Goal: Information Seeking & Learning: Learn about a topic

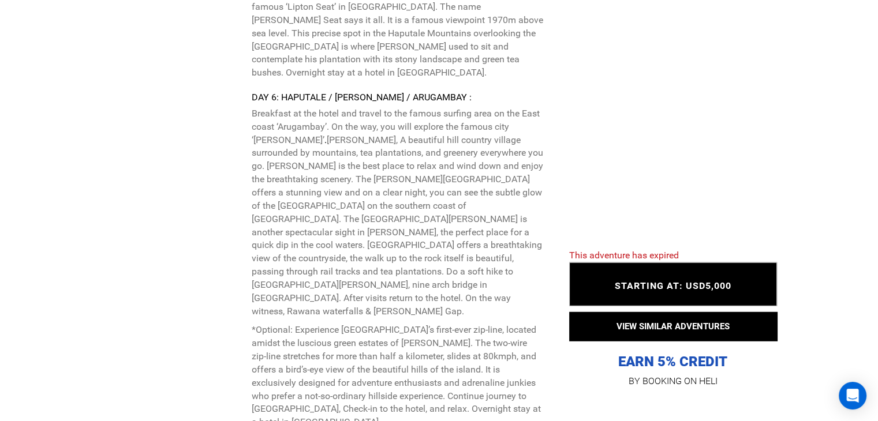
scroll to position [3060, 0]
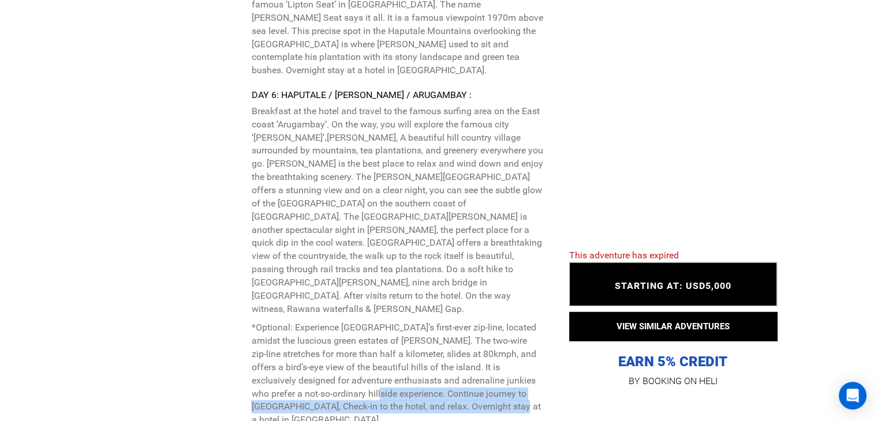
drag, startPoint x: 305, startPoint y: 262, endPoint x: 449, endPoint y: 273, distance: 143.6
click at [449, 322] on p "*Optional: Experience [GEOGRAPHIC_DATA]’s first-ever zip-line, located amidst t…" at bounding box center [397, 375] width 292 height 106
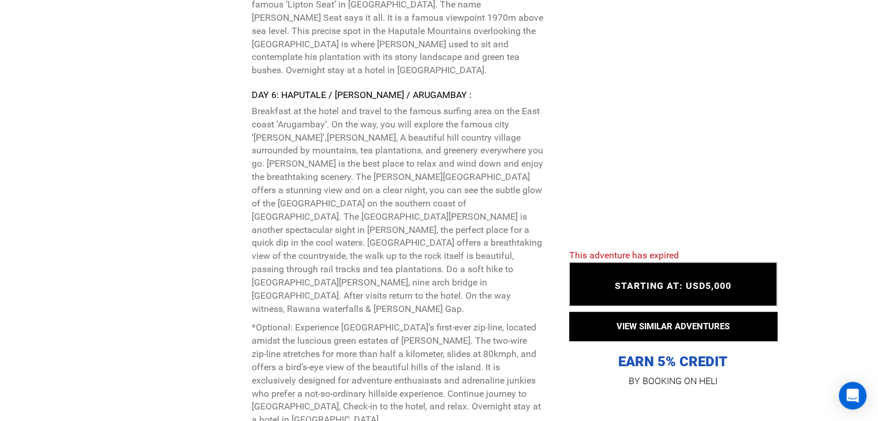
click at [390, 322] on p "*Optional: Experience [GEOGRAPHIC_DATA]’s first-ever zip-line, located amidst t…" at bounding box center [397, 375] width 292 height 106
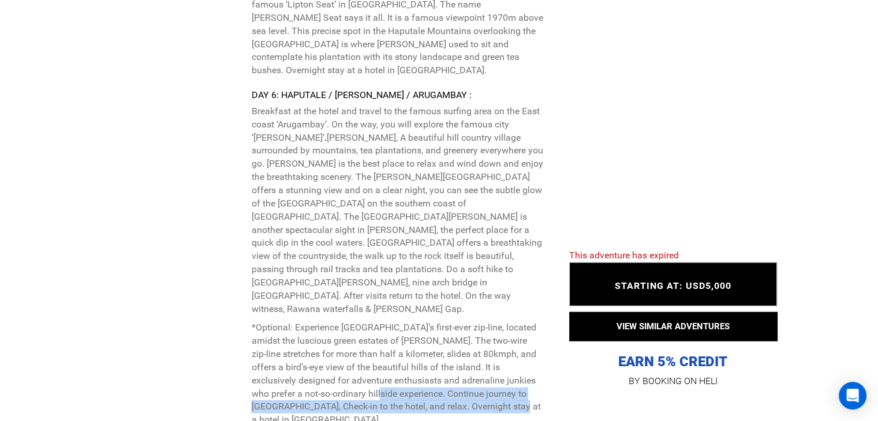
drag, startPoint x: 316, startPoint y: 262, endPoint x: 442, endPoint y: 279, distance: 127.0
click at [442, 322] on p "*Optional: Experience [GEOGRAPHIC_DATA]’s first-ever zip-line, located amidst t…" at bounding box center [397, 375] width 292 height 106
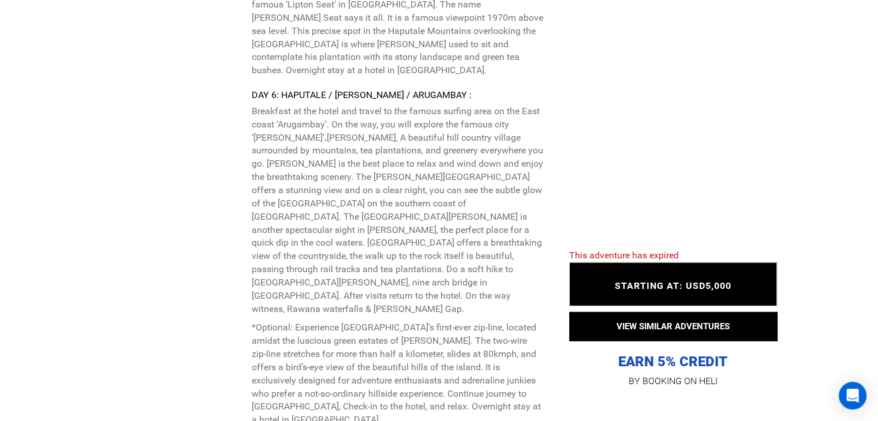
click at [447, 286] on div "Arrival Instructions : DAY 1: ARRIVAL - AIRPORT/ [GEOGRAPHIC_DATA] Welcome to […" at bounding box center [397, 35] width 292 height 1749
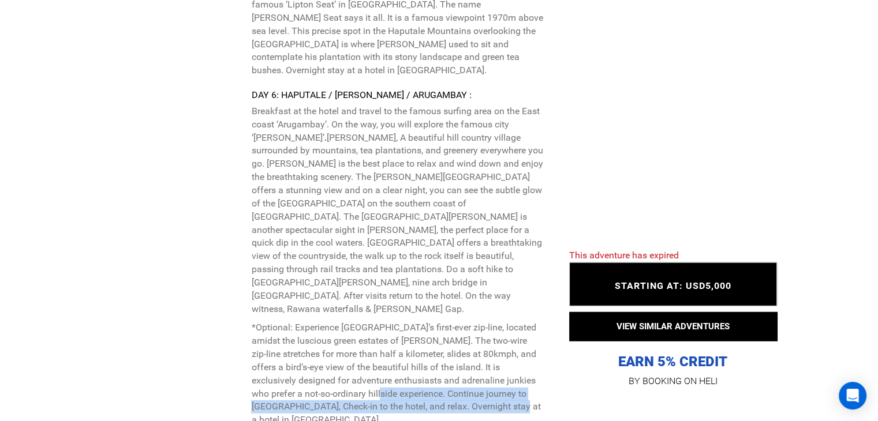
drag, startPoint x: 301, startPoint y: 262, endPoint x: 469, endPoint y: 279, distance: 168.4
click at [469, 322] on p "*Optional: Experience [GEOGRAPHIC_DATA]’s first-ever zip-line, located amidst t…" at bounding box center [397, 375] width 292 height 106
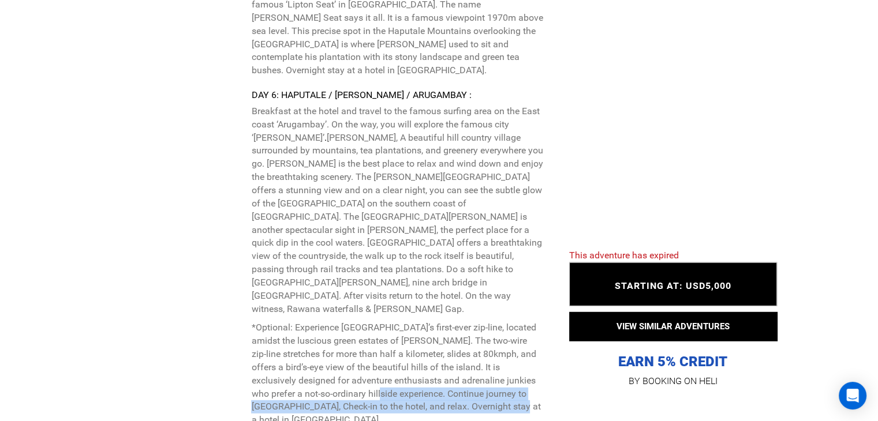
drag, startPoint x: 300, startPoint y: 258, endPoint x: 448, endPoint y: 275, distance: 148.8
click at [448, 322] on p "*Optional: Experience [GEOGRAPHIC_DATA]’s first-ever zip-line, located amidst t…" at bounding box center [397, 375] width 292 height 106
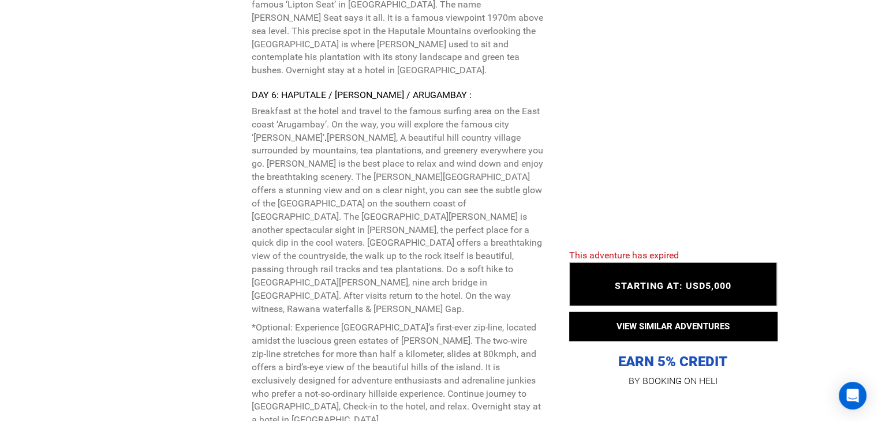
drag, startPoint x: 380, startPoint y: 234, endPoint x: 439, endPoint y: 241, distance: 59.9
click at [439, 322] on p "*Optional: Experience [GEOGRAPHIC_DATA]’s first-ever zip-line, located amidst t…" at bounding box center [397, 375] width 292 height 106
click at [501, 285] on div "Arrival Instructions : DAY 1: ARRIVAL - AIRPORT/ [GEOGRAPHIC_DATA] Welcome to […" at bounding box center [397, 35] width 292 height 1749
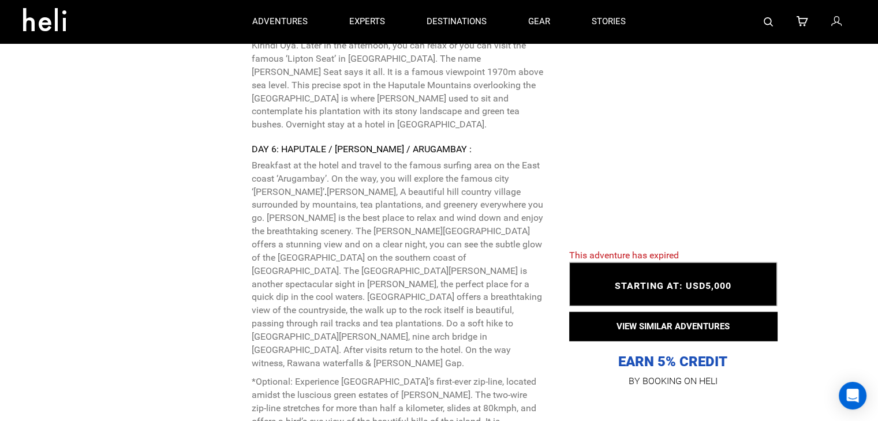
scroll to position [3002, 0]
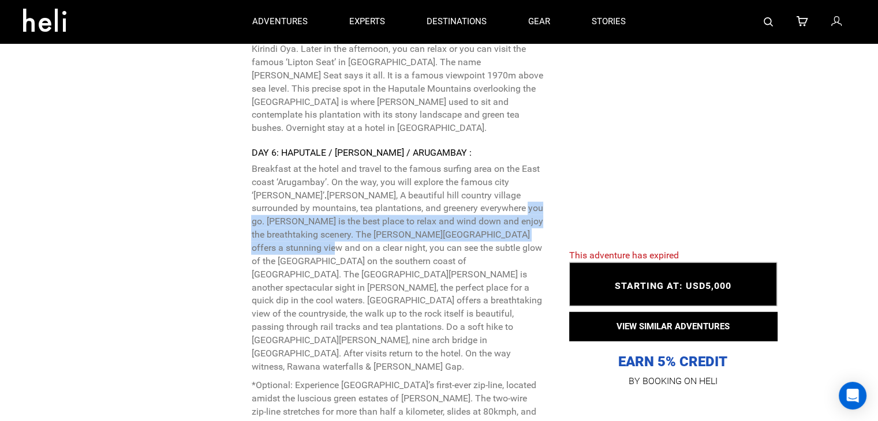
drag, startPoint x: 437, startPoint y: 115, endPoint x: 494, endPoint y: 137, distance: 60.7
click at [493, 163] on p "Breakfast at the hotel and travel to the famous surfing area on the East coast …" at bounding box center [397, 268] width 292 height 211
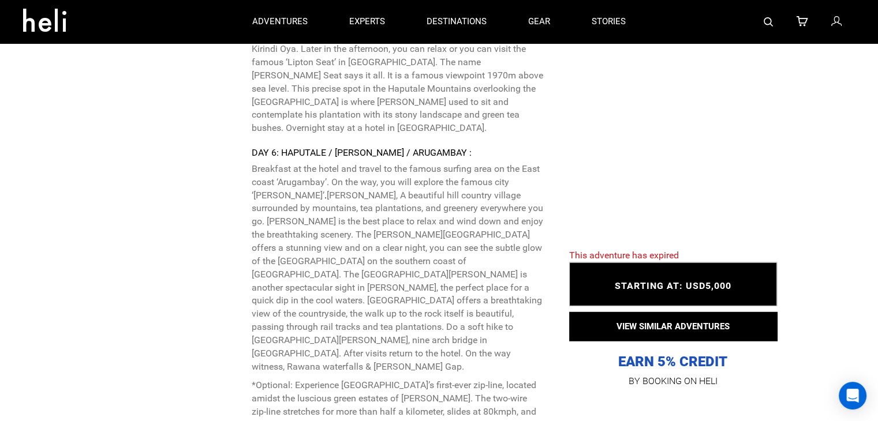
click at [466, 188] on p "Breakfast at the hotel and travel to the famous surfing area on the East coast …" at bounding box center [397, 268] width 292 height 211
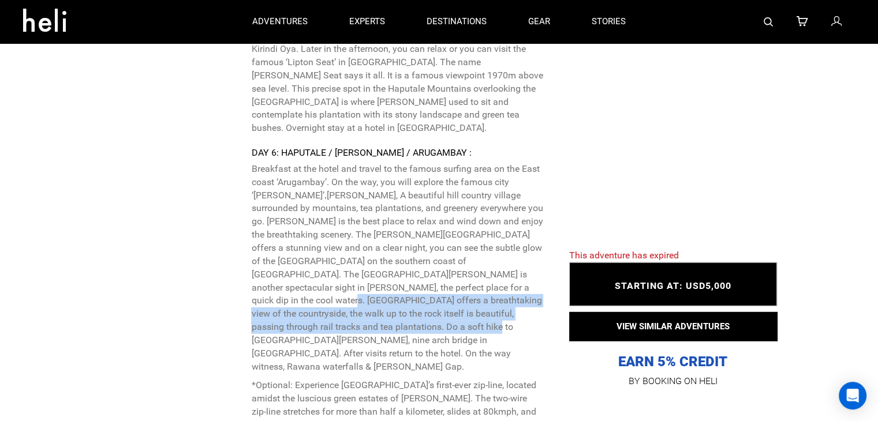
drag, startPoint x: 333, startPoint y: 196, endPoint x: 446, endPoint y: 220, distance: 115.7
click at [446, 220] on p "Breakfast at the hotel and travel to the famous surfing area on the East coast …" at bounding box center [397, 268] width 292 height 211
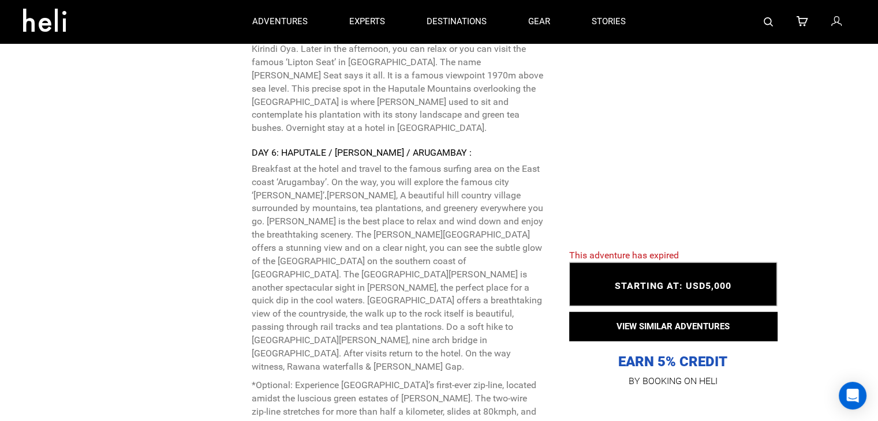
click at [449, 244] on p "Breakfast at the hotel and travel to the famous surfing area on the East coast …" at bounding box center [397, 324] width 292 height 322
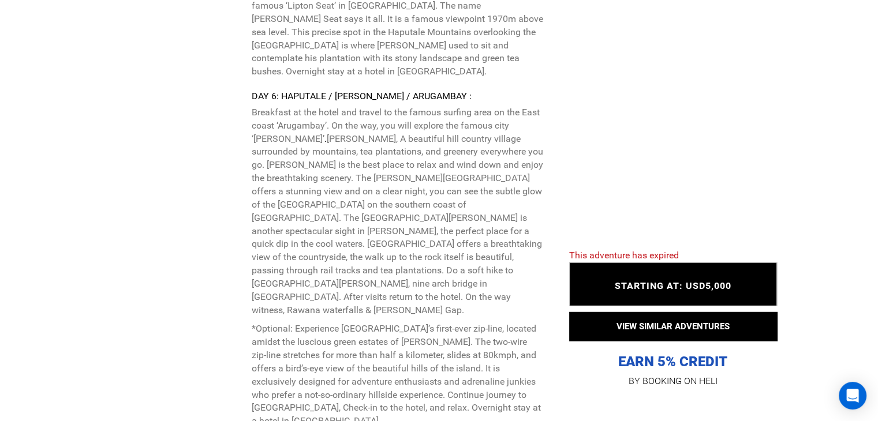
scroll to position [3060, 0]
click at [283, 322] on p "*Optional: Experience [GEOGRAPHIC_DATA]’s first-ever zip-line, located amidst t…" at bounding box center [397, 375] width 292 height 106
drag, startPoint x: 434, startPoint y: 221, endPoint x: 487, endPoint y: 225, distance: 53.2
click at [487, 322] on p "*Optional: Experience [GEOGRAPHIC_DATA]’s first-ever zip-line, located amidst t…" at bounding box center [397, 375] width 292 height 106
click at [485, 322] on p "*Optional: Experience [GEOGRAPHIC_DATA]’s first-ever zip-line, located amidst t…" at bounding box center [397, 375] width 292 height 106
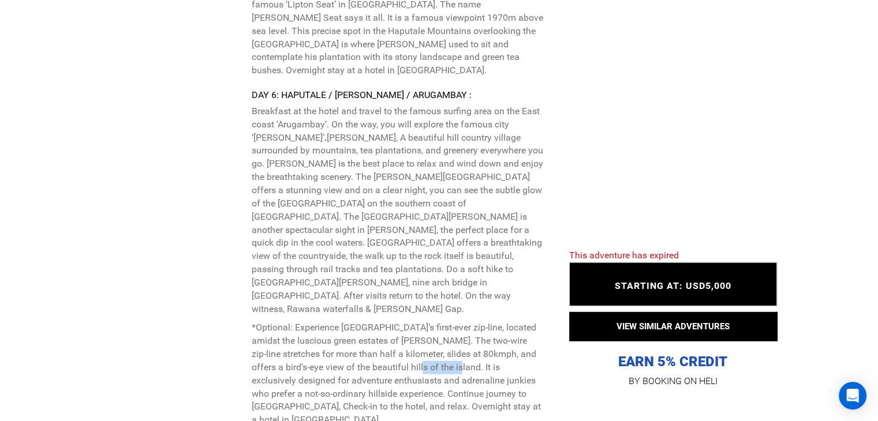
drag, startPoint x: 390, startPoint y: 236, endPoint x: 432, endPoint y: 238, distance: 41.7
click at [420, 322] on p "*Optional: Experience [GEOGRAPHIC_DATA]’s first-ever zip-line, located amidst t…" at bounding box center [397, 375] width 292 height 106
click at [442, 322] on p "*Optional: Experience [GEOGRAPHIC_DATA]’s first-ever zip-line, located amidst t…" at bounding box center [397, 375] width 292 height 106
drag, startPoint x: 380, startPoint y: 208, endPoint x: 419, endPoint y: 244, distance: 53.1
click at [419, 322] on p "*Optional: Experience [GEOGRAPHIC_DATA]’s first-ever zip-line, located amidst t…" at bounding box center [397, 375] width 292 height 106
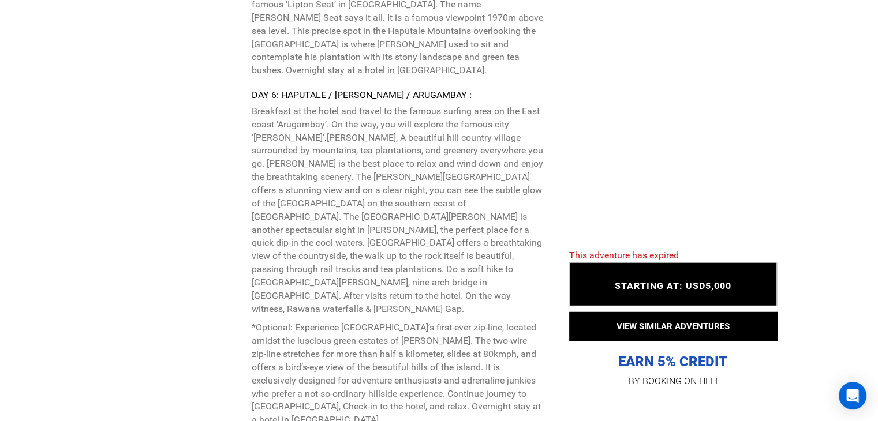
click at [412, 322] on p "*Optional: Experience [GEOGRAPHIC_DATA]’s first-ever zip-line, located amidst t…" at bounding box center [397, 375] width 292 height 106
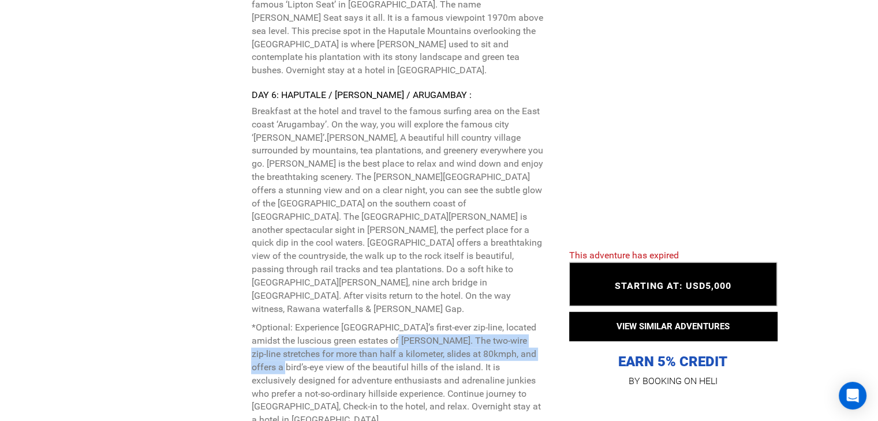
drag, startPoint x: 379, startPoint y: 208, endPoint x: 532, endPoint y: 226, distance: 154.0
click at [532, 322] on p "*Optional: Experience [GEOGRAPHIC_DATA]’s first-ever zip-line, located amidst t…" at bounding box center [397, 375] width 292 height 106
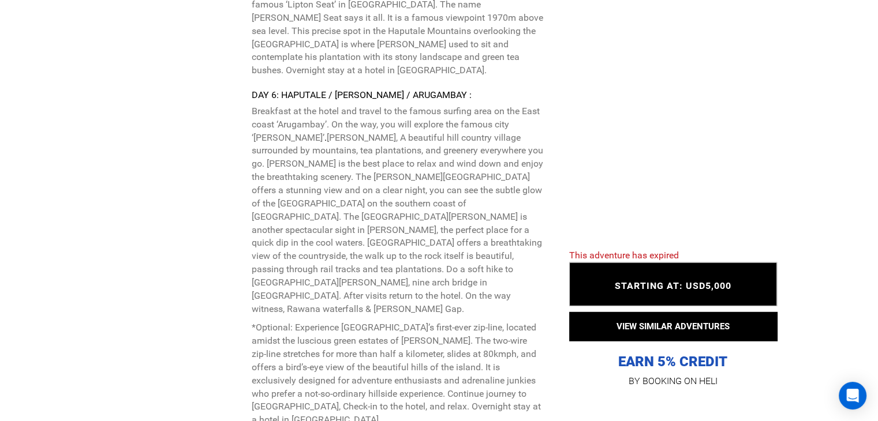
click at [359, 322] on p "*Optional: Experience [GEOGRAPHIC_DATA]’s first-ever zip-line, located amidst t…" at bounding box center [397, 375] width 292 height 106
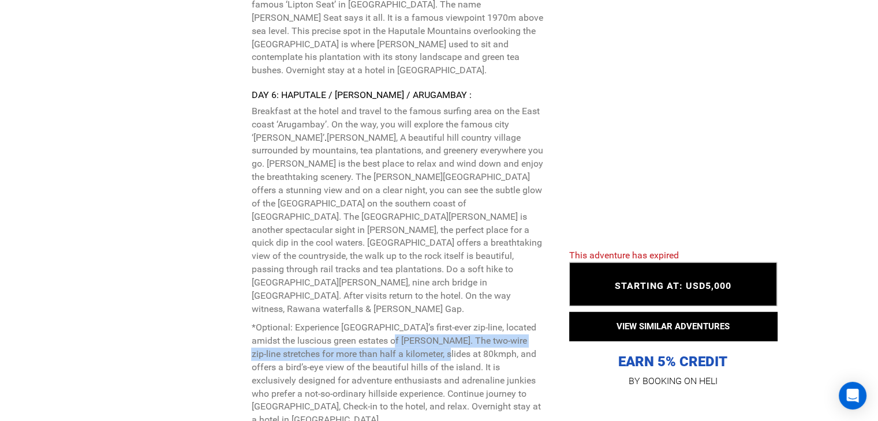
drag, startPoint x: 378, startPoint y: 208, endPoint x: 415, endPoint y: 223, distance: 39.4
click at [415, 322] on p "*Optional: Experience [GEOGRAPHIC_DATA]’s first-ever zip-line, located amidst t…" at bounding box center [397, 375] width 292 height 106
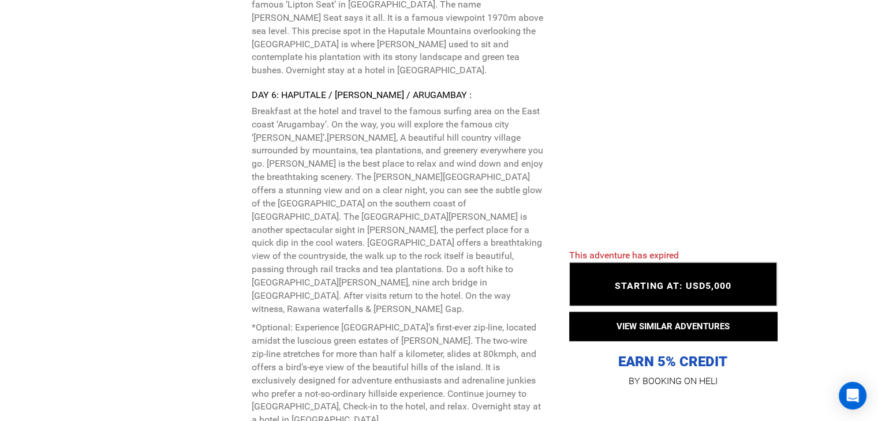
click at [416, 322] on p "*Optional: Experience [GEOGRAPHIC_DATA]’s first-ever zip-line, located amidst t…" at bounding box center [397, 375] width 292 height 106
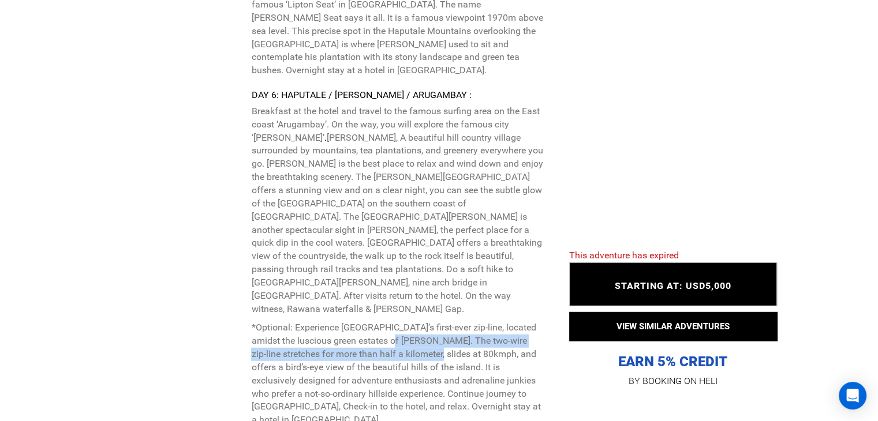
drag, startPoint x: 379, startPoint y: 209, endPoint x: 409, endPoint y: 227, distance: 35.5
click at [409, 322] on p "*Optional: Experience [GEOGRAPHIC_DATA]’s first-ever zip-line, located amidst t…" at bounding box center [397, 375] width 292 height 106
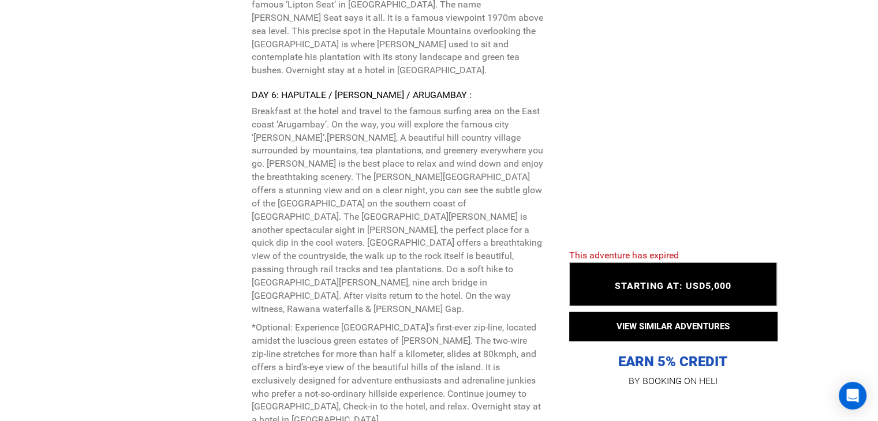
click at [413, 322] on p "*Optional: Experience [GEOGRAPHIC_DATA]’s first-ever zip-line, located amidst t…" at bounding box center [397, 375] width 292 height 106
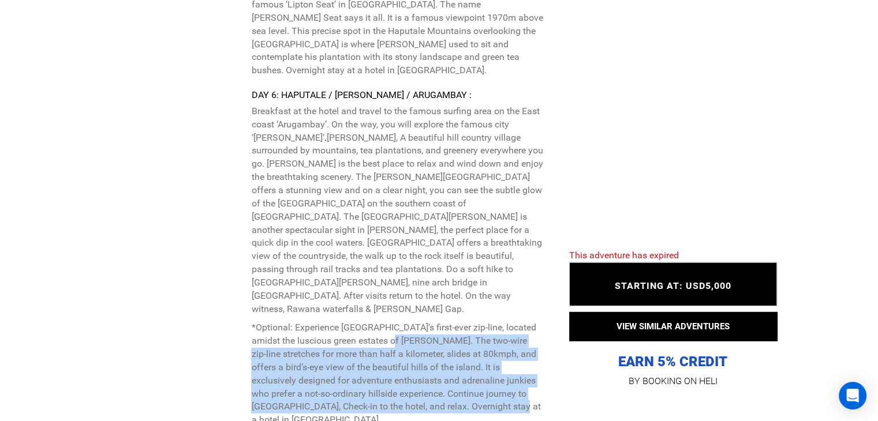
drag, startPoint x: 381, startPoint y: 209, endPoint x: 459, endPoint y: 274, distance: 101.6
click at [459, 322] on p "*Optional: Experience [GEOGRAPHIC_DATA]’s first-ever zip-line, located amidst t…" at bounding box center [397, 375] width 292 height 106
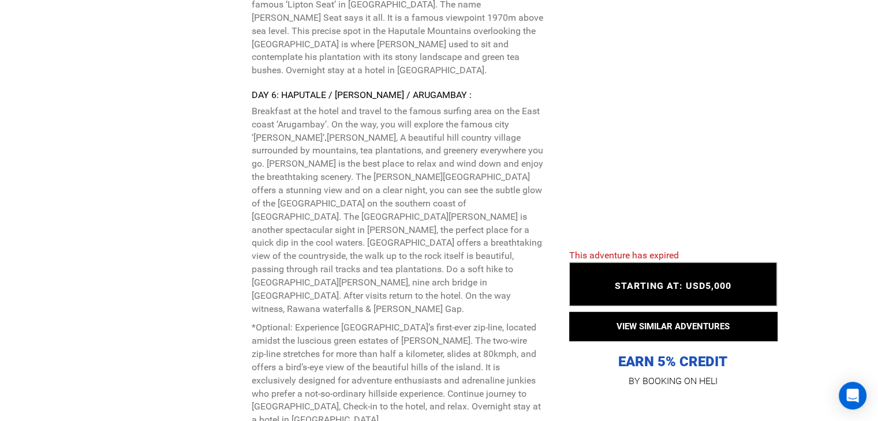
click at [450, 286] on div "Arrival Instructions : DAY 1: ARRIVAL - AIRPORT/ [GEOGRAPHIC_DATA] Welcome to […" at bounding box center [397, 35] width 292 height 1749
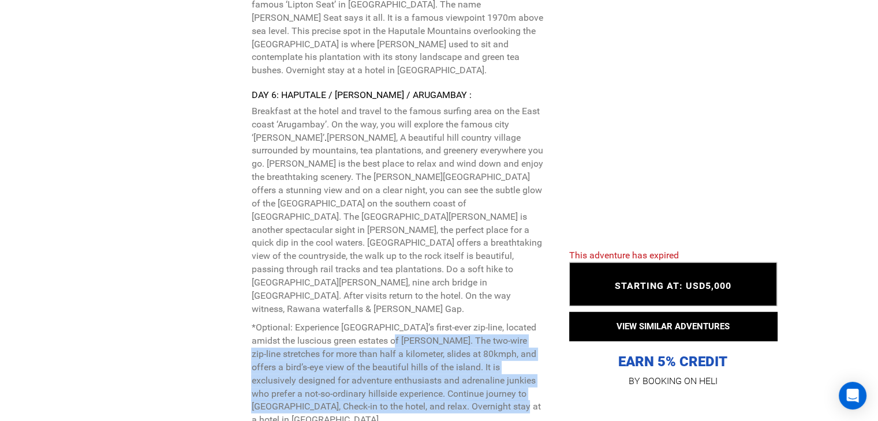
drag, startPoint x: 378, startPoint y: 208, endPoint x: 443, endPoint y: 275, distance: 93.5
click at [443, 322] on p "*Optional: Experience [GEOGRAPHIC_DATA]’s first-ever zip-line, located amidst t…" at bounding box center [397, 375] width 292 height 106
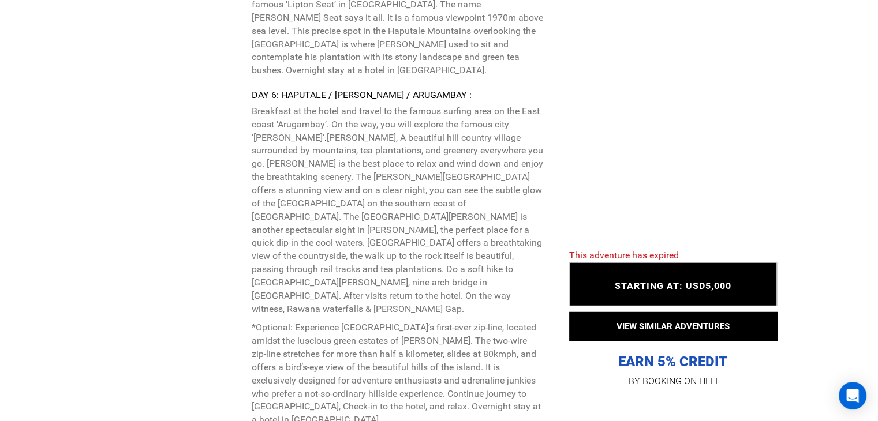
click at [407, 322] on p "*Optional: Experience [GEOGRAPHIC_DATA]’s first-ever zip-line, located amidst t…" at bounding box center [397, 375] width 292 height 106
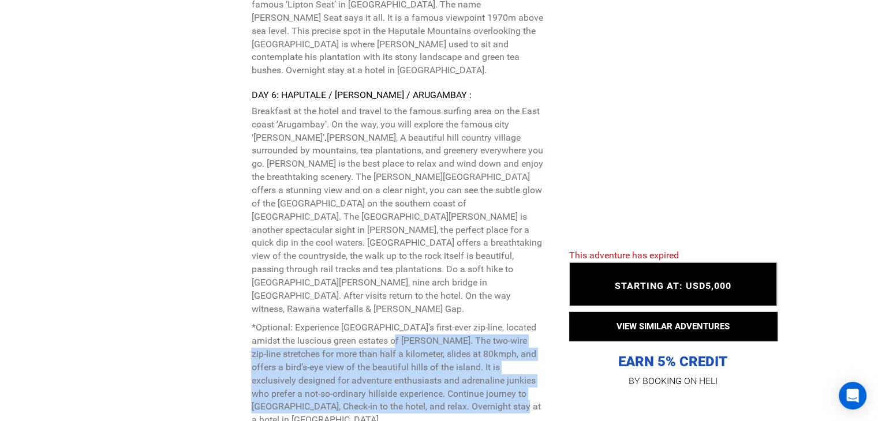
drag, startPoint x: 376, startPoint y: 208, endPoint x: 442, endPoint y: 274, distance: 92.7
click at [442, 322] on p "*Optional: Experience [GEOGRAPHIC_DATA]’s first-ever zip-line, located amidst t…" at bounding box center [397, 375] width 292 height 106
click at [430, 322] on p "*Optional: Experience [GEOGRAPHIC_DATA]’s first-ever zip-line, located amidst t…" at bounding box center [397, 375] width 292 height 106
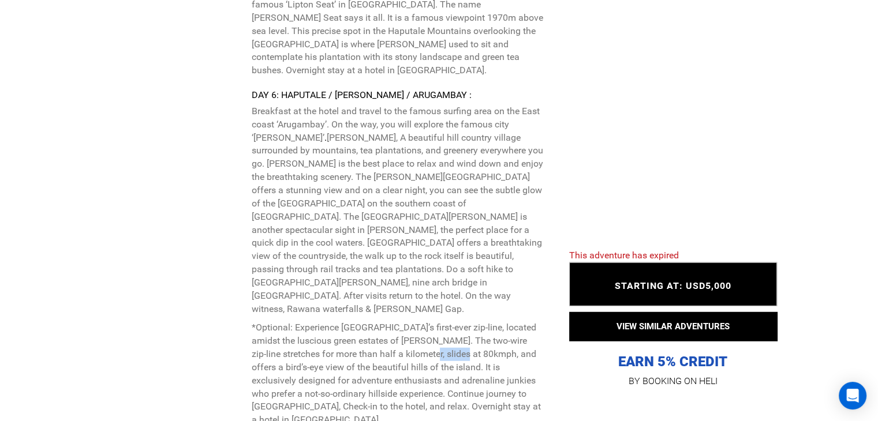
drag, startPoint x: 400, startPoint y: 222, endPoint x: 436, endPoint y: 227, distance: 36.7
click at [436, 322] on p "*Optional: Experience [GEOGRAPHIC_DATA]’s first-ever zip-line, located amidst t…" at bounding box center [397, 375] width 292 height 106
click at [429, 322] on p "*Optional: Experience [GEOGRAPHIC_DATA]’s first-ever zip-line, located amidst t…" at bounding box center [397, 375] width 292 height 106
drag, startPoint x: 390, startPoint y: 233, endPoint x: 455, endPoint y: 238, distance: 64.9
click at [453, 322] on p "*Optional: Experience [GEOGRAPHIC_DATA]’s first-ever zip-line, located amidst t…" at bounding box center [397, 375] width 292 height 106
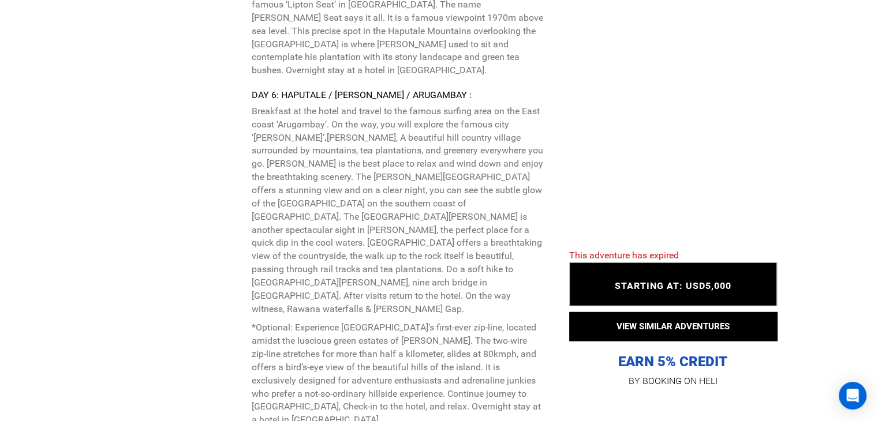
click at [463, 282] on div "Arrival Instructions : DAY 1: ARRIVAL - AIRPORT/ [GEOGRAPHIC_DATA] Welcome to […" at bounding box center [397, 35] width 292 height 1749
drag, startPoint x: 383, startPoint y: 164, endPoint x: 439, endPoint y: 211, distance: 73.3
click at [465, 169] on p "Breakfast at the hotel and travel to the famous surfing area on the East coast …" at bounding box center [397, 210] width 292 height 211
click at [443, 286] on div "Arrival Instructions : DAY 1: ARRIVAL - AIRPORT/ [GEOGRAPHIC_DATA] Welcome to […" at bounding box center [397, 35] width 292 height 1749
drag, startPoint x: 322, startPoint y: 249, endPoint x: 352, endPoint y: 249, distance: 29.5
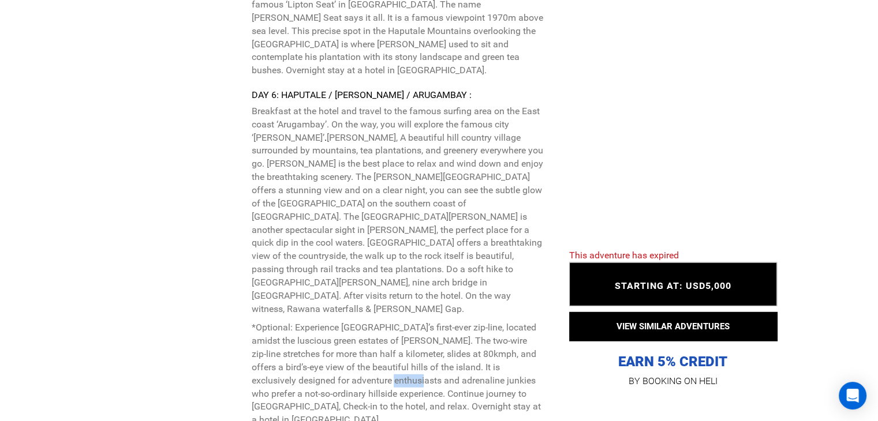
click at [352, 322] on p "*Optional: Experience [GEOGRAPHIC_DATA]’s first-ever zip-line, located amidst t…" at bounding box center [397, 375] width 292 height 106
click at [370, 322] on p "*Optional: Experience [GEOGRAPHIC_DATA]’s first-ever zip-line, located amidst t…" at bounding box center [397, 375] width 292 height 106
click at [424, 178] on p "Breakfast at the hotel and travel to the famous surfing area on the East coast …" at bounding box center [397, 210] width 292 height 211
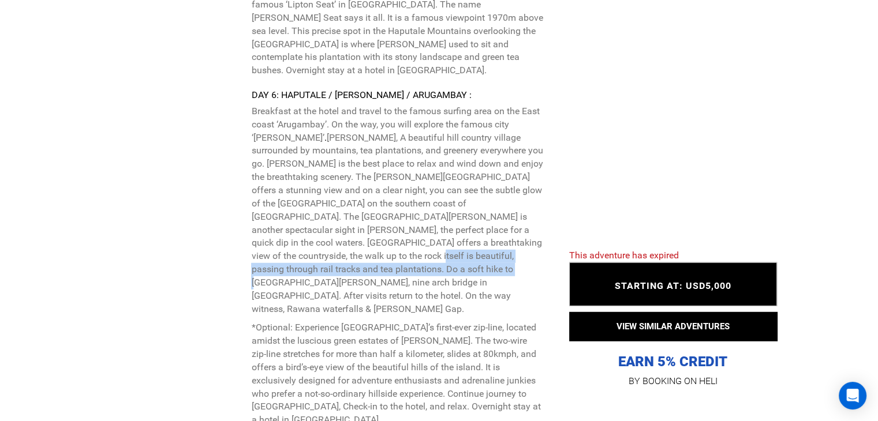
drag, startPoint x: 412, startPoint y: 150, endPoint x: 463, endPoint y: 158, distance: 51.5
click at [463, 158] on p "Breakfast at the hotel and travel to the famous surfing area on the East coast …" at bounding box center [397, 210] width 292 height 211
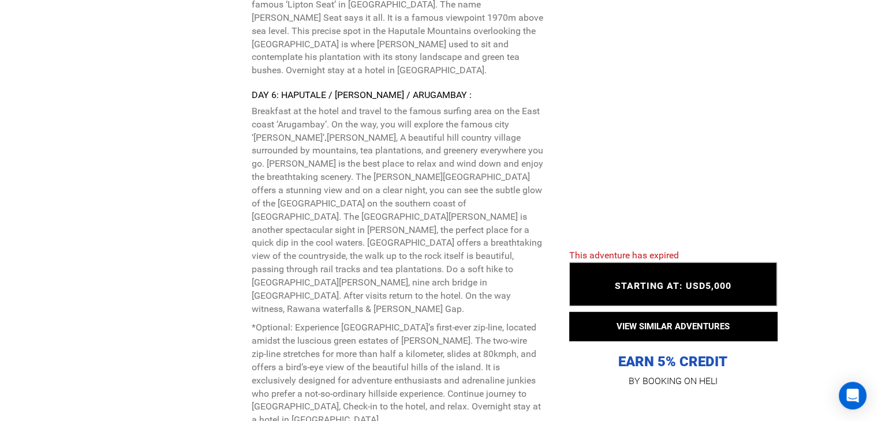
click at [450, 184] on p "Breakfast at the hotel and travel to the famous surfing area on the East coast …" at bounding box center [397, 266] width 292 height 322
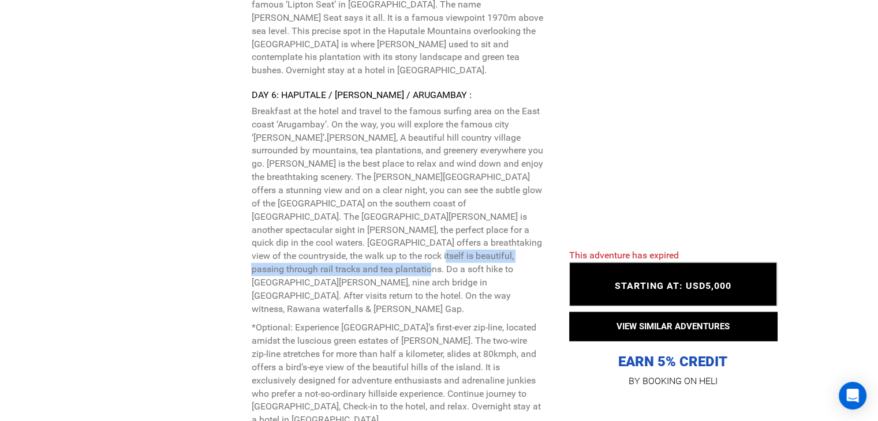
drag, startPoint x: 411, startPoint y: 151, endPoint x: 381, endPoint y: 166, distance: 33.8
click at [381, 166] on p "Breakfast at the hotel and travel to the famous surfing area on the East coast …" at bounding box center [397, 210] width 292 height 211
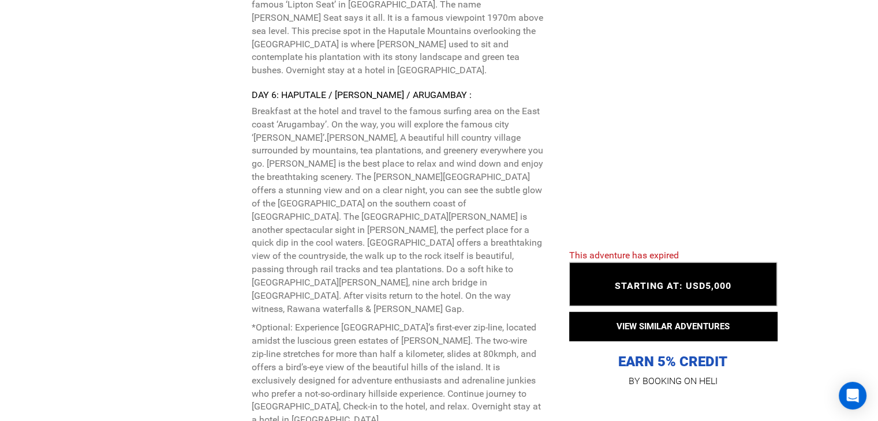
click at [444, 322] on p "*Optional: Experience [GEOGRAPHIC_DATA]’s first-ever zip-line, located amidst t…" at bounding box center [397, 375] width 292 height 106
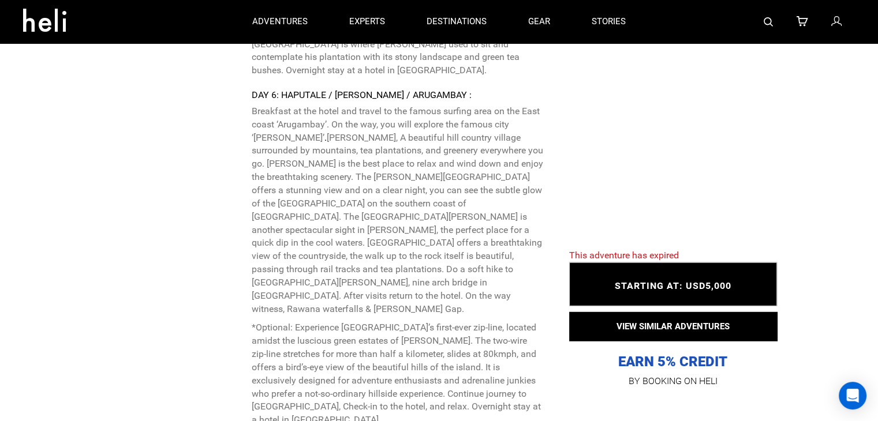
click at [345, 322] on p "*Optional: Experience [GEOGRAPHIC_DATA]’s first-ever zip-line, located amidst t…" at bounding box center [397, 375] width 292 height 106
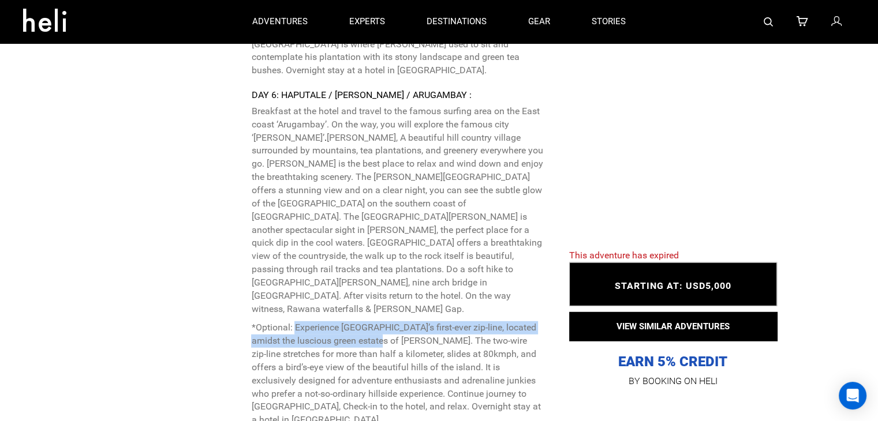
drag, startPoint x: 296, startPoint y: 196, endPoint x: 366, endPoint y: 204, distance: 70.9
click at [366, 322] on p "*Optional: Experience [GEOGRAPHIC_DATA]’s first-ever zip-line, located amidst t…" at bounding box center [397, 375] width 292 height 106
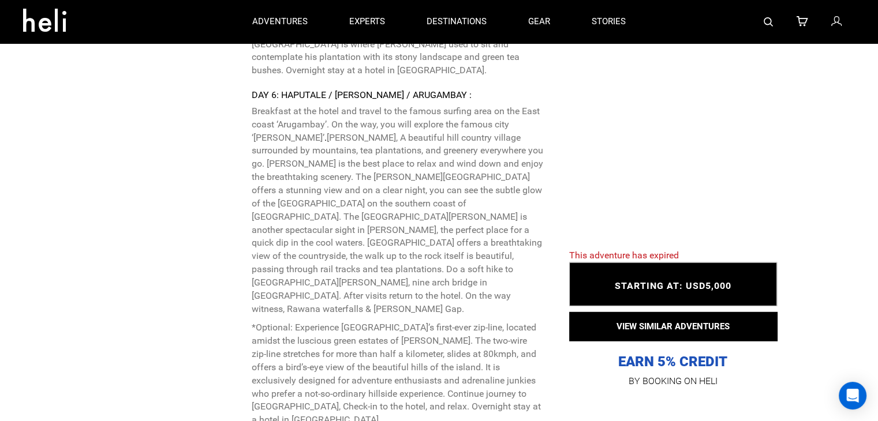
click at [381, 322] on p "*Optional: Experience [GEOGRAPHIC_DATA]’s first-ever zip-line, located amidst t…" at bounding box center [397, 375] width 292 height 106
click at [433, 322] on p "*Optional: Experience [GEOGRAPHIC_DATA]’s first-ever zip-line, located amidst t…" at bounding box center [397, 375] width 292 height 106
click at [446, 322] on p "*Optional: Experience [GEOGRAPHIC_DATA]’s first-ever zip-line, located amidst t…" at bounding box center [397, 375] width 292 height 106
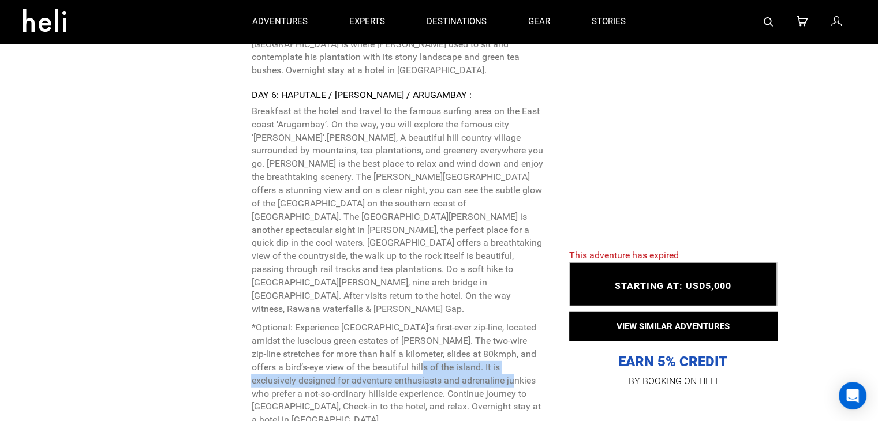
drag, startPoint x: 380, startPoint y: 237, endPoint x: 452, endPoint y: 266, distance: 77.2
click at [444, 322] on p "*Optional: Experience [GEOGRAPHIC_DATA]’s first-ever zip-line, located amidst t…" at bounding box center [397, 375] width 292 height 106
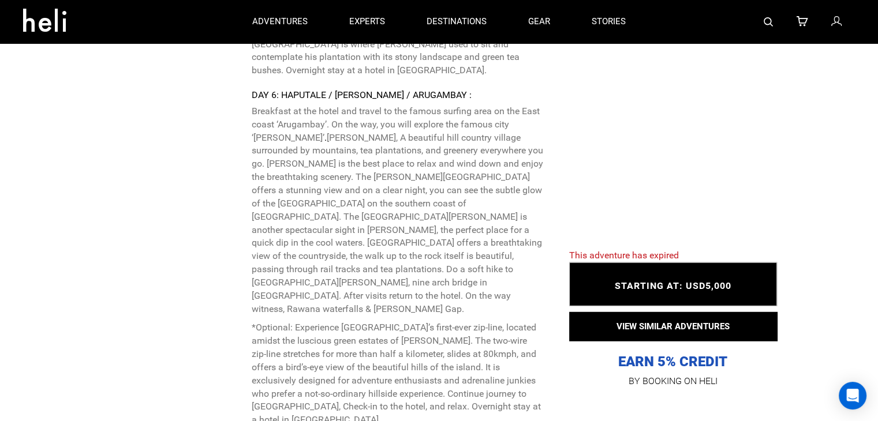
click at [453, 322] on p "*Optional: Experience [GEOGRAPHIC_DATA]’s first-ever zip-line, located amidst t…" at bounding box center [397, 375] width 292 height 106
drag, startPoint x: 379, startPoint y: 233, endPoint x: 410, endPoint y: 241, distance: 31.7
click at [410, 322] on p "*Optional: Experience [GEOGRAPHIC_DATA]’s first-ever zip-line, located amidst t…" at bounding box center [397, 375] width 292 height 106
click at [413, 322] on p "*Optional: Experience [GEOGRAPHIC_DATA]’s first-ever zip-line, located amidst t…" at bounding box center [397, 375] width 292 height 106
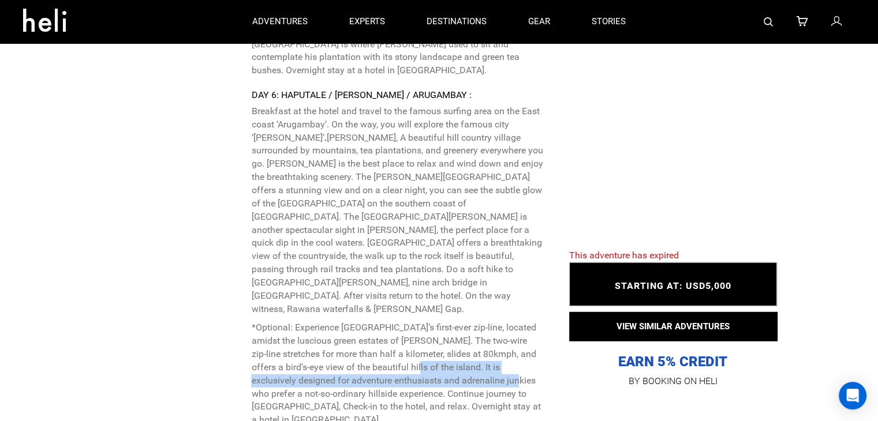
drag, startPoint x: 380, startPoint y: 232, endPoint x: 448, endPoint y: 259, distance: 73.0
click at [445, 322] on p "*Optional: Experience [GEOGRAPHIC_DATA]’s first-ever zip-line, located amidst t…" at bounding box center [397, 375] width 292 height 106
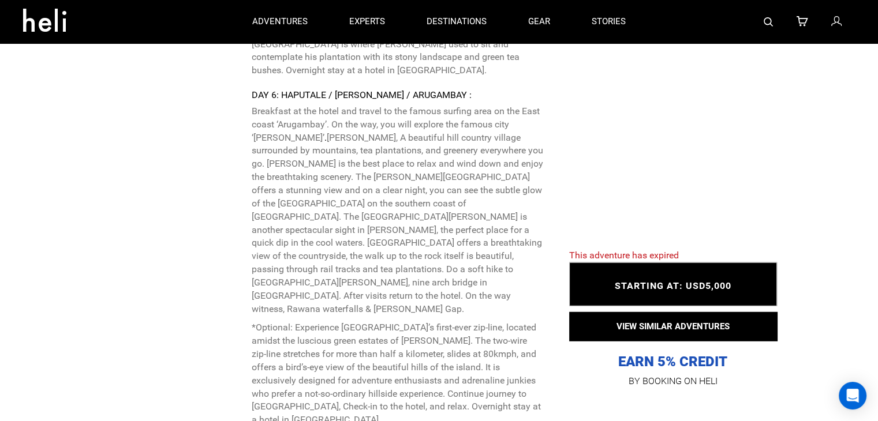
click at [454, 322] on p "*Optional: Experience [GEOGRAPHIC_DATA]’s first-ever zip-line, located amidst t…" at bounding box center [397, 375] width 292 height 106
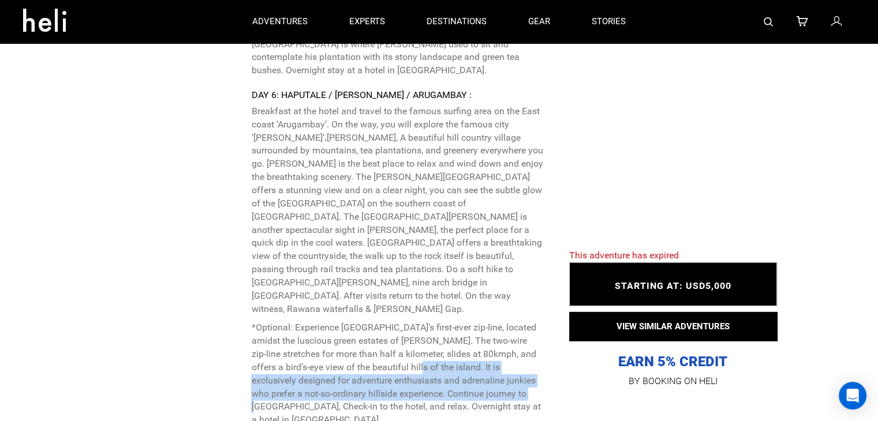
drag, startPoint x: 379, startPoint y: 236, endPoint x: 466, endPoint y: 264, distance: 91.7
click at [464, 322] on p "*Optional: Experience [GEOGRAPHIC_DATA]’s first-ever zip-line, located amidst t…" at bounding box center [397, 375] width 292 height 106
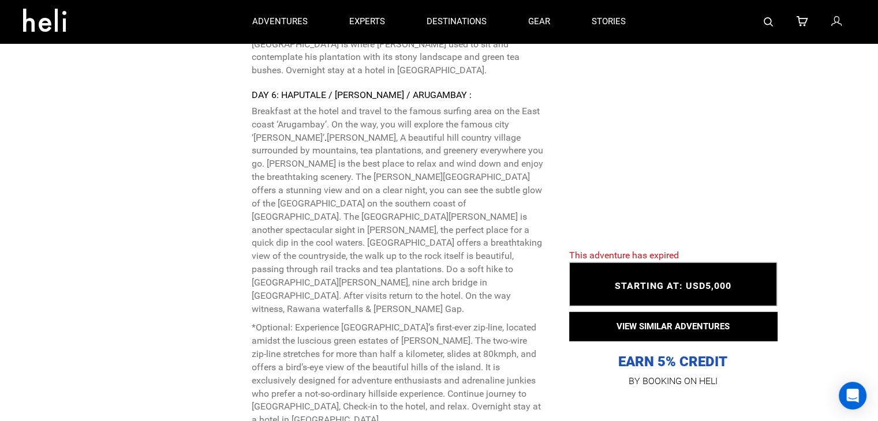
click at [466, 322] on p "*Optional: Experience [GEOGRAPHIC_DATA]’s first-ever zip-line, located amidst t…" at bounding box center [397, 375] width 292 height 106
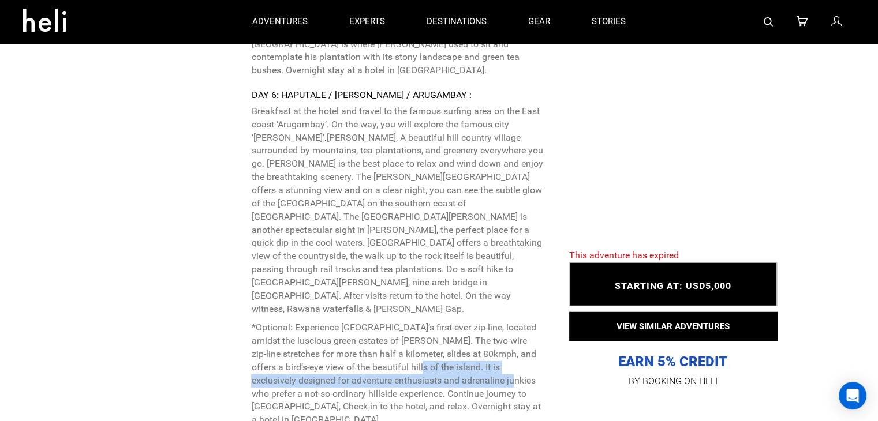
drag, startPoint x: 379, startPoint y: 236, endPoint x: 443, endPoint y: 255, distance: 67.3
click at [442, 322] on p "*Optional: Experience [GEOGRAPHIC_DATA]’s first-ever zip-line, located amidst t…" at bounding box center [397, 375] width 292 height 106
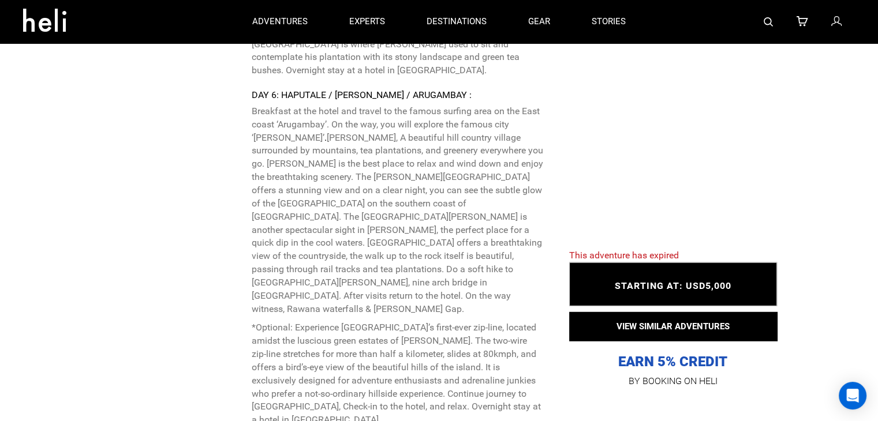
click at [453, 322] on p "*Optional: Experience [GEOGRAPHIC_DATA]’s first-ever zip-line, located amidst t…" at bounding box center [397, 375] width 292 height 106
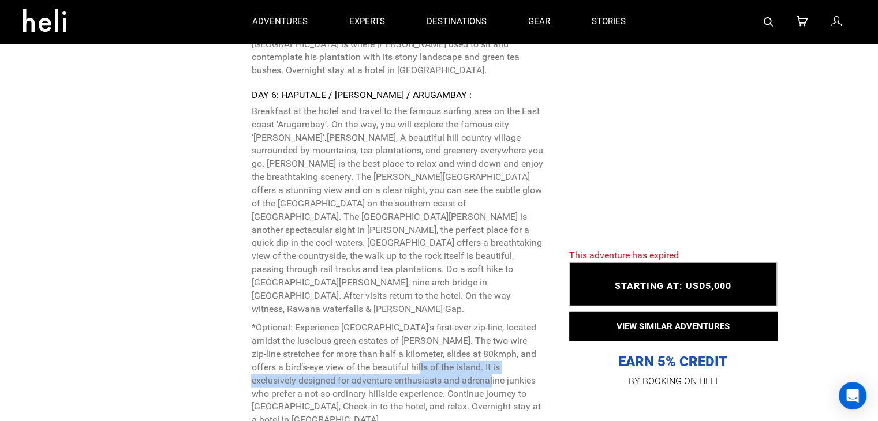
drag, startPoint x: 378, startPoint y: 232, endPoint x: 430, endPoint y: 269, distance: 63.8
click at [419, 322] on p "*Optional: Experience [GEOGRAPHIC_DATA]’s first-ever zip-line, located amidst t…" at bounding box center [397, 375] width 292 height 106
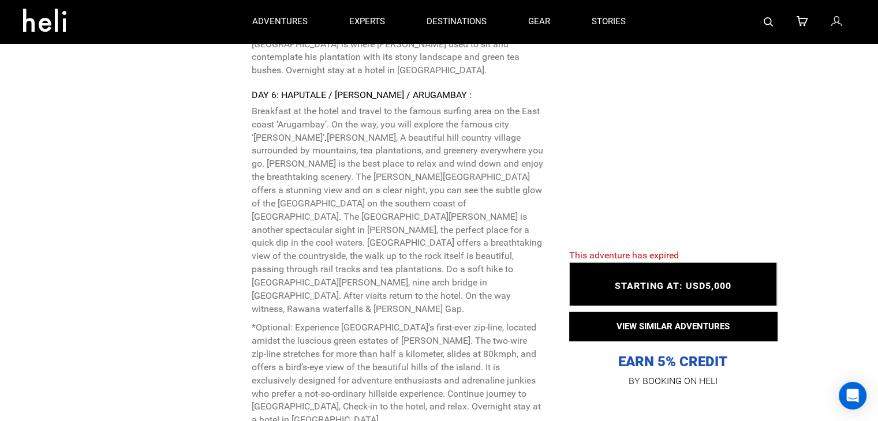
click at [431, 322] on p "*Optional: Experience [GEOGRAPHIC_DATA]’s first-ever zip-line, located amidst t…" at bounding box center [397, 375] width 292 height 106
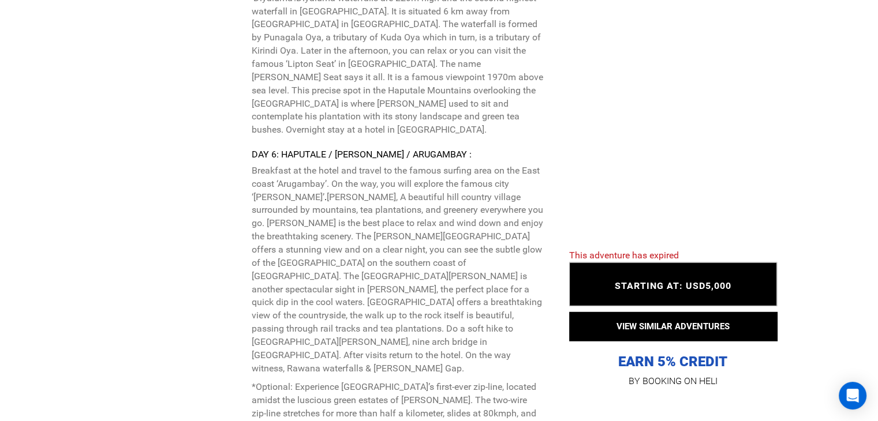
scroll to position [3002, 0]
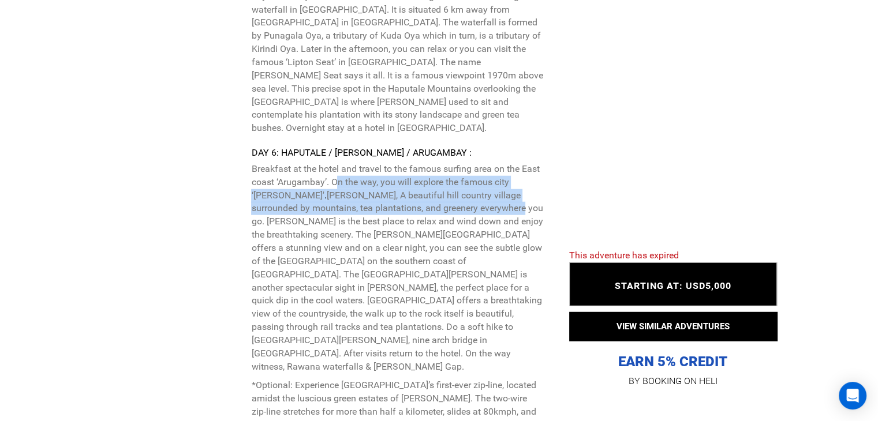
drag, startPoint x: 335, startPoint y: 89, endPoint x: 436, endPoint y: 116, distance: 104.6
click at [436, 163] on p "Breakfast at the hotel and travel to the famous surfing area on the East coast …" at bounding box center [397, 268] width 292 height 211
copy p "n the way, you will explore the famous city ‘[PERSON_NAME]’ . [PERSON_NAME], A …"
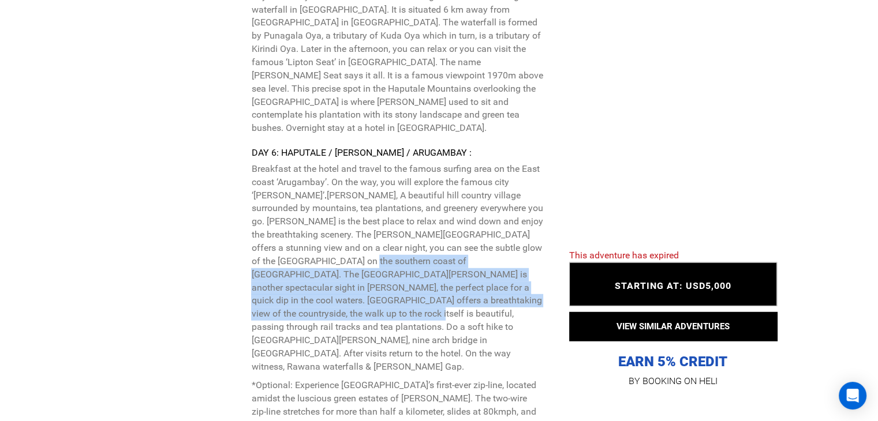
drag, startPoint x: 526, startPoint y: 154, endPoint x: 411, endPoint y: 210, distance: 128.1
click at [411, 210] on p "Breakfast at the hotel and travel to the famous surfing area on the East coast …" at bounding box center [397, 268] width 292 height 211
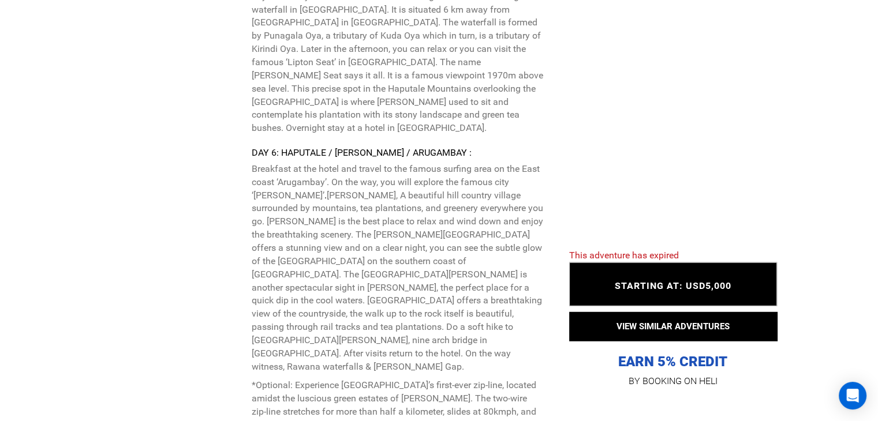
click at [442, 240] on p "Breakfast at the hotel and travel to the famous surfing area on the East coast …" at bounding box center [397, 268] width 292 height 211
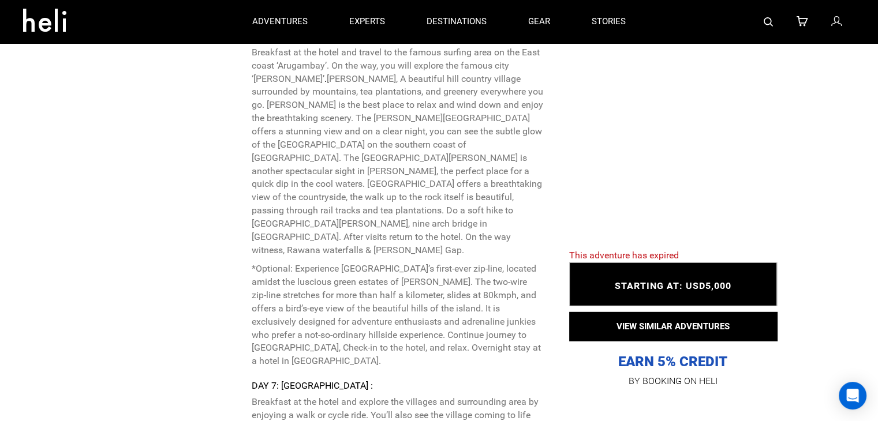
scroll to position [3118, 0]
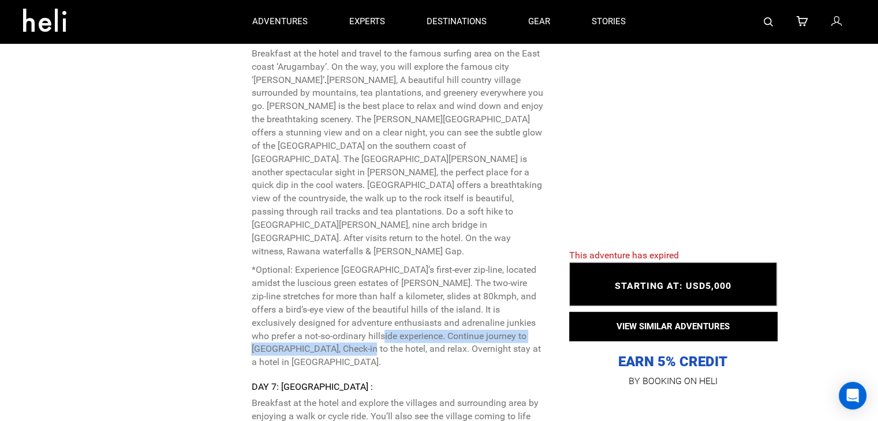
drag, startPoint x: 304, startPoint y: 204, endPoint x: 274, endPoint y: 220, distance: 33.6
click at [274, 264] on p "*Optional: Experience [GEOGRAPHIC_DATA]’s first-ever zip-line, located amidst t…" at bounding box center [397, 317] width 292 height 106
drag, startPoint x: 298, startPoint y: 203, endPoint x: 277, endPoint y: 219, distance: 27.3
click at [277, 264] on p "*Optional: Experience [GEOGRAPHIC_DATA]’s first-ever zip-line, located amidst t…" at bounding box center [397, 317] width 292 height 106
copy p "Continue journey to [GEOGRAPHIC_DATA], Check-in to the hotel, and relax."
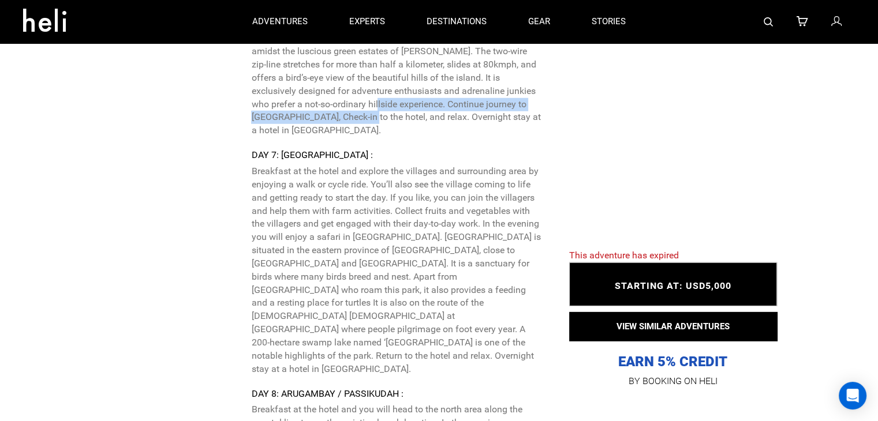
scroll to position [3349, 0]
